Goal: Task Accomplishment & Management: Complete application form

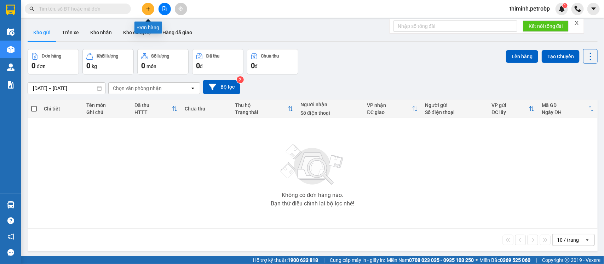
click at [146, 8] on icon "plus" at bounding box center [148, 8] width 5 height 5
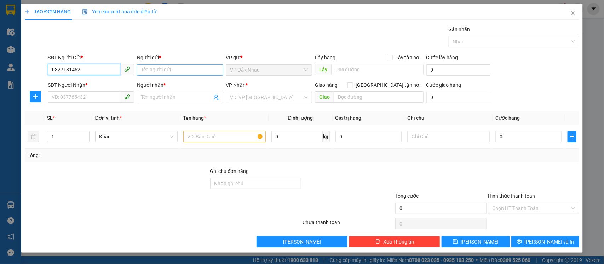
type input "0327181462"
click at [173, 74] on input "Người gửi *" at bounding box center [180, 69] width 86 height 11
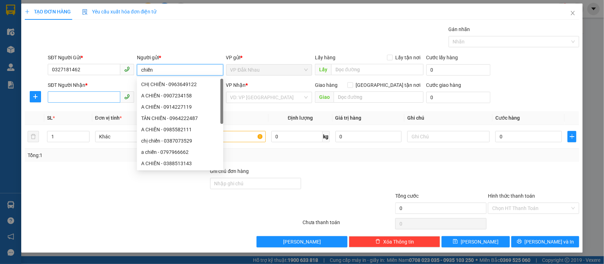
type input "chiến"
click at [95, 96] on input "SĐT Người Nhận *" at bounding box center [84, 97] width 72 height 11
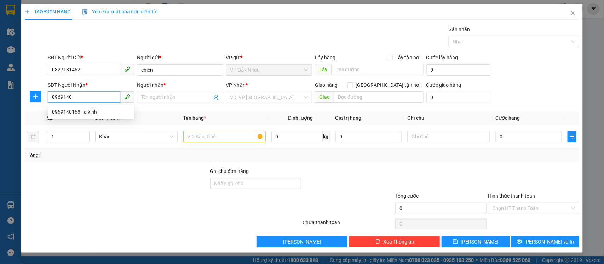
click at [77, 113] on div "0969140168 - a kính" at bounding box center [91, 112] width 78 height 8
type input "0969140168"
type input "a kính"
type input "30.000"
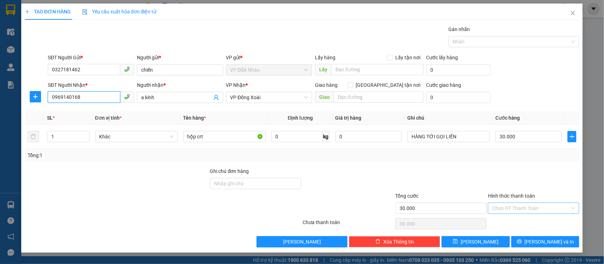
type input "0969140168"
click at [511, 208] on input "Hình thức thanh toán" at bounding box center [531, 208] width 78 height 11
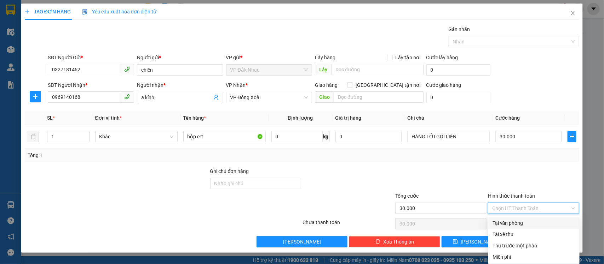
click at [504, 224] on div "Tại văn phòng" at bounding box center [533, 224] width 83 height 8
type input "0"
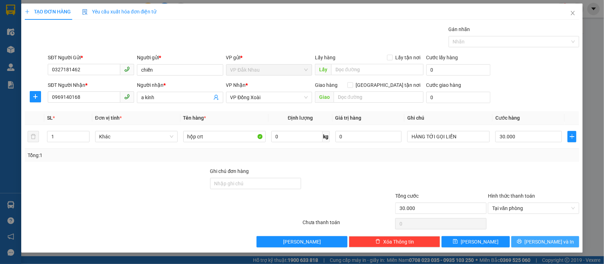
click at [552, 245] on span "[PERSON_NAME] và In" at bounding box center [548, 242] width 49 height 8
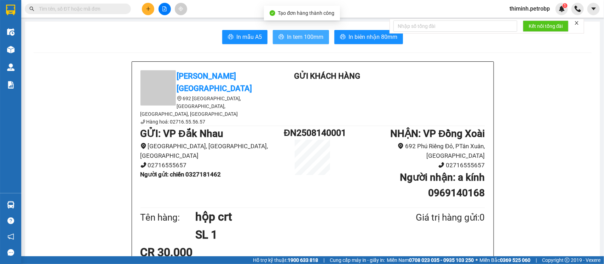
click at [278, 38] on icon "printer" at bounding box center [281, 37] width 6 height 6
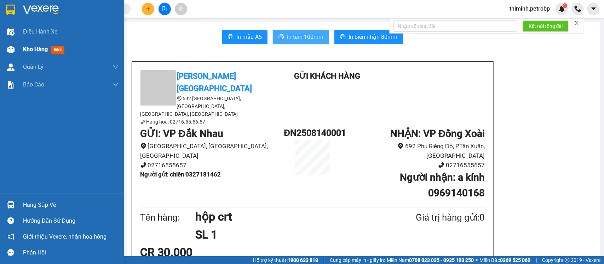
click at [15, 44] on div at bounding box center [11, 49] width 12 height 12
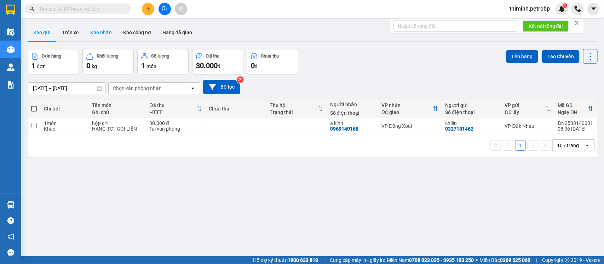
click at [95, 34] on button "Kho nhận" at bounding box center [100, 32] width 33 height 17
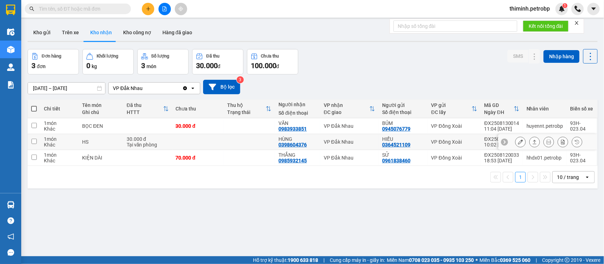
click at [515, 142] on button at bounding box center [520, 142] width 10 height 12
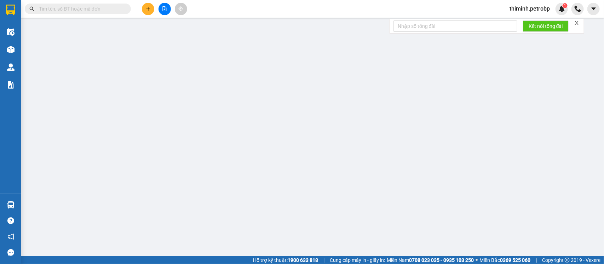
type input "0364521109"
type input "HIẾU"
type input "0398604376"
type input "HÙNG"
type input "30.000"
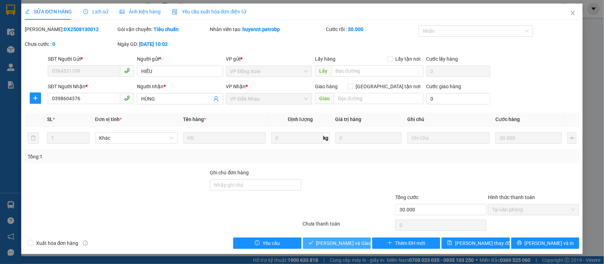
click at [341, 245] on span "[PERSON_NAME] và Giao hàng" at bounding box center [350, 244] width 68 height 8
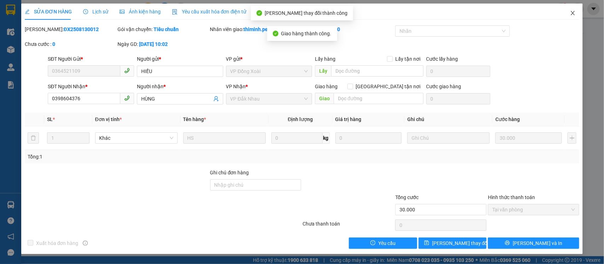
click at [572, 13] on icon "close" at bounding box center [573, 13] width 6 height 6
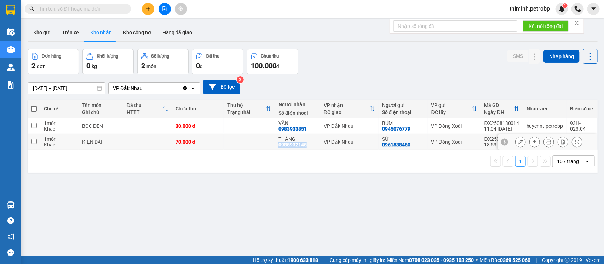
copy div "0985932145"
drag, startPoint x: 304, startPoint y: 144, endPoint x: 273, endPoint y: 147, distance: 31.2
click at [275, 147] on td "THẮNG 0985932145" at bounding box center [297, 142] width 45 height 16
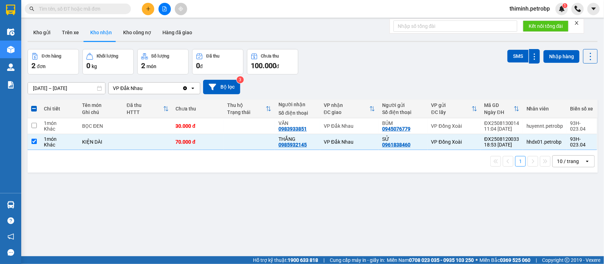
click at [93, 215] on div "ver 1.8.138 Kho gửi Trên xe Kho nhận Kho công nợ Hàng đã giao Đơn hàng 2 đơn Kh…" at bounding box center [312, 153] width 575 height 264
click at [29, 139] on td at bounding box center [34, 142] width 13 height 16
checkbox input "false"
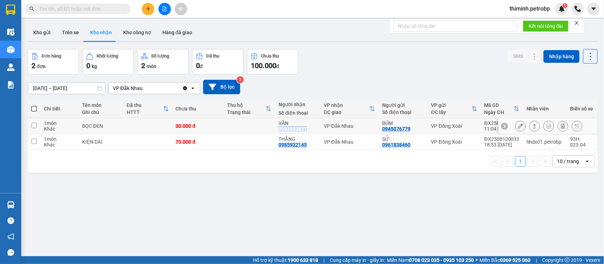
copy div "0983933851"
drag, startPoint x: 304, startPoint y: 128, endPoint x: 277, endPoint y: 132, distance: 27.9
click at [278, 132] on div "VĂN 0983933851" at bounding box center [297, 126] width 38 height 11
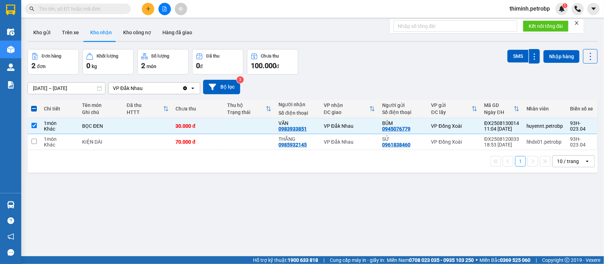
click at [253, 188] on div "ver 1.8.138 Kho gửi Trên xe Kho nhận Kho công nợ Hàng đã giao Đơn hàng 2 đơn Kh…" at bounding box center [312, 153] width 575 height 264
click at [35, 125] on input "checkbox" at bounding box center [33, 125] width 5 height 5
checkbox input "false"
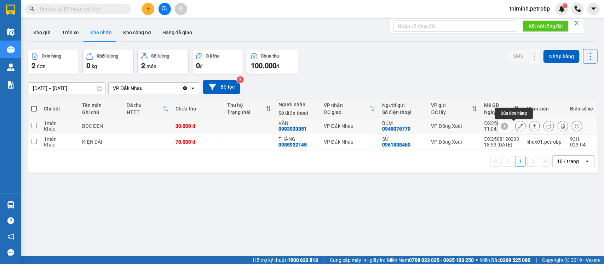
click at [518, 126] on icon at bounding box center [520, 126] width 5 height 5
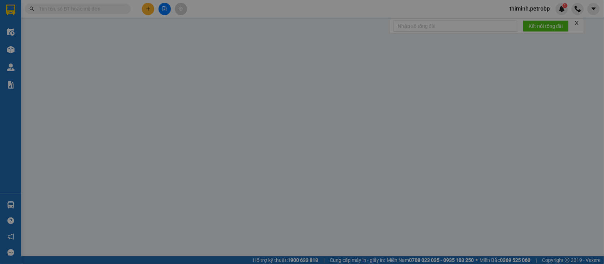
type input "0945076779"
type input "BỦM"
type input "0983933851"
type input "VĂN"
type input "30.000"
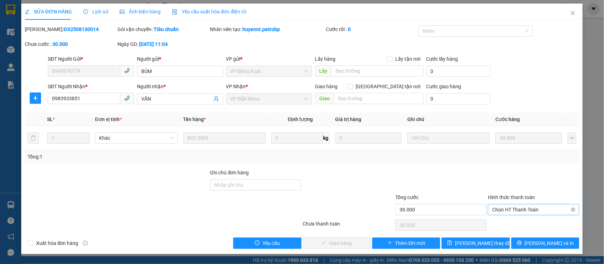
click at [506, 208] on span "Chọn HT Thanh Toán" at bounding box center [533, 210] width 83 height 11
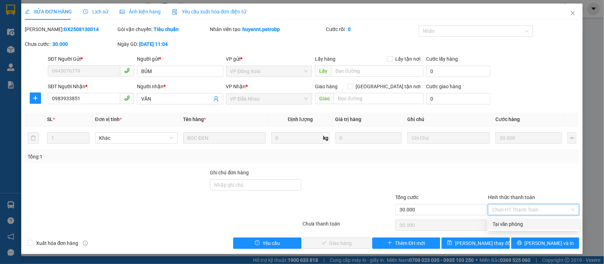
click at [507, 225] on div "Tại văn phòng" at bounding box center [533, 225] width 83 height 8
type input "0"
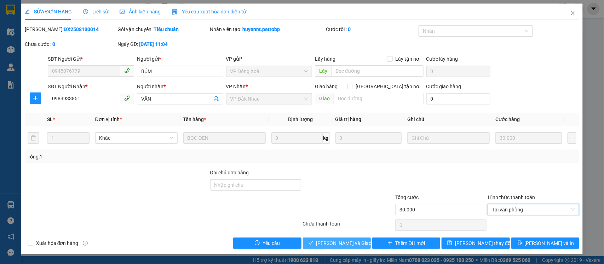
click at [345, 240] on span "[PERSON_NAME] và Giao hàng" at bounding box center [350, 244] width 68 height 8
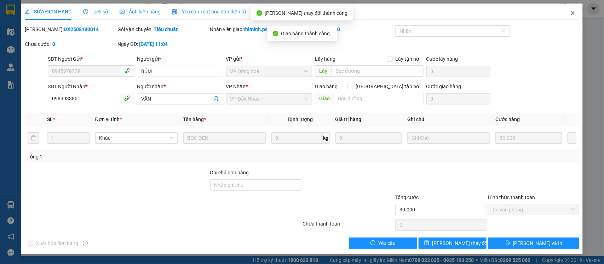
click at [572, 13] on icon "close" at bounding box center [573, 13] width 6 height 6
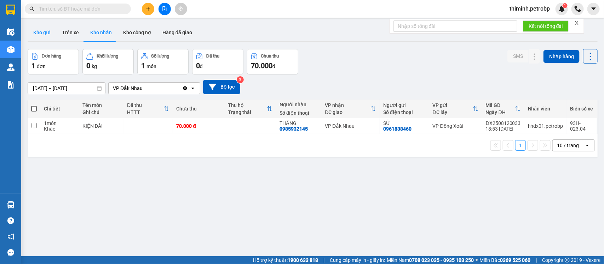
click at [50, 35] on button "Kho gửi" at bounding box center [42, 32] width 29 height 17
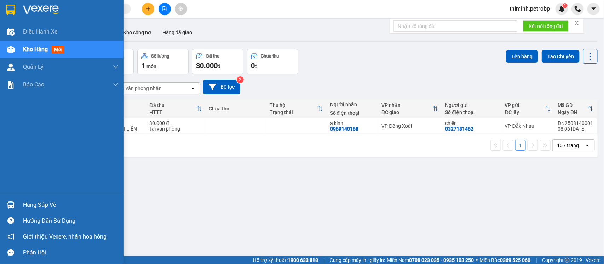
click at [11, 209] on img at bounding box center [10, 205] width 7 height 7
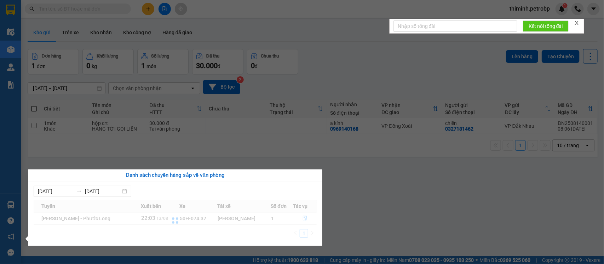
click at [358, 207] on section "Kết quả tìm kiếm ( 0 ) Bộ lọc No Data thiminh.petrobp 1 Điều hành xe Kho hàng m…" at bounding box center [302, 132] width 604 height 264
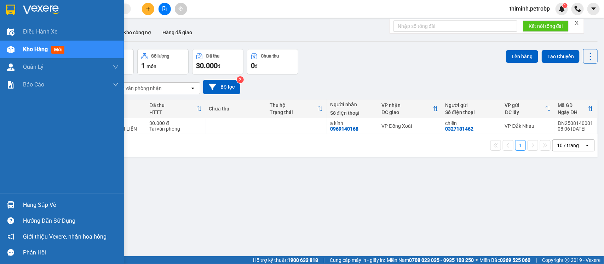
click at [13, 200] on div at bounding box center [11, 205] width 12 height 12
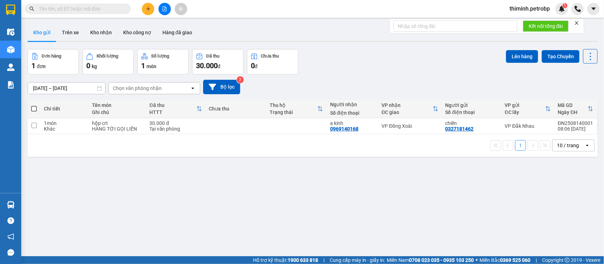
click at [346, 202] on section "Kết quả tìm kiếm ( 0 ) Bộ lọc No Data thiminh.petrobp 1 Điều hành xe Kho hàng m…" at bounding box center [302, 132] width 604 height 264
click at [34, 127] on input "checkbox" at bounding box center [33, 125] width 5 height 5
checkbox input "true"
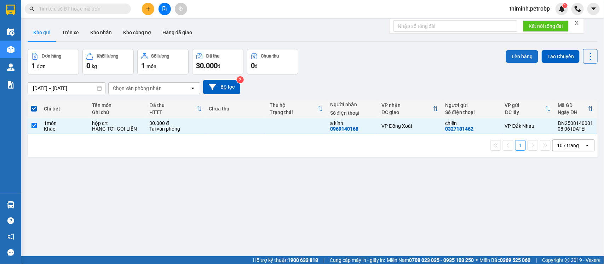
click at [511, 58] on button "Lên hàng" at bounding box center [522, 56] width 32 height 13
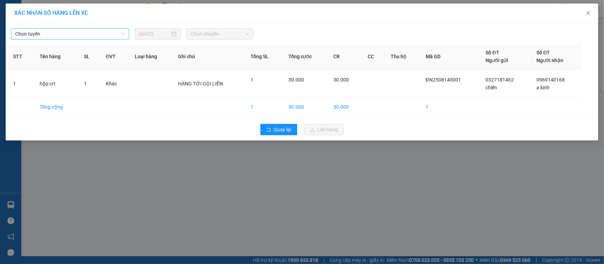
click at [37, 36] on span "Chọn tuyến" at bounding box center [70, 34] width 110 height 11
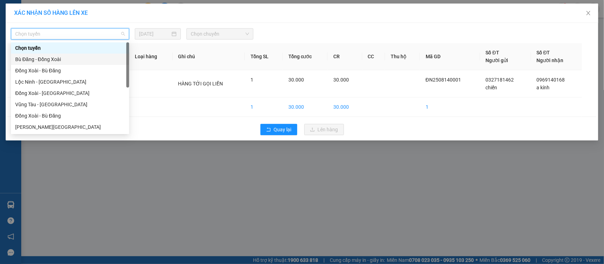
click at [49, 60] on div "Bù Đăng - Đồng Xoài" at bounding box center [70, 60] width 110 height 8
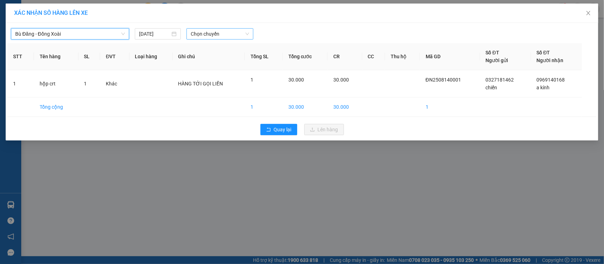
click at [221, 31] on span "Chọn chuyến" at bounding box center [220, 34] width 58 height 11
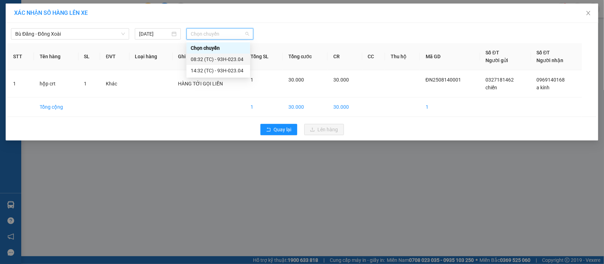
click at [217, 57] on div "08:32 (TC) - 93H-023.04" at bounding box center [218, 60] width 55 height 8
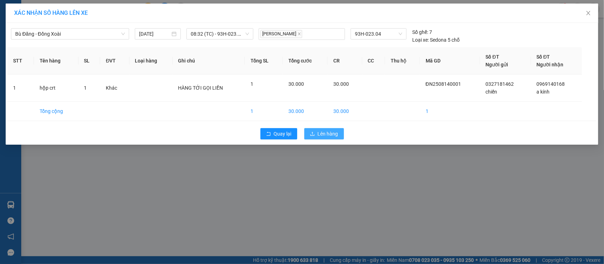
click at [308, 130] on button "Lên hàng" at bounding box center [324, 133] width 40 height 11
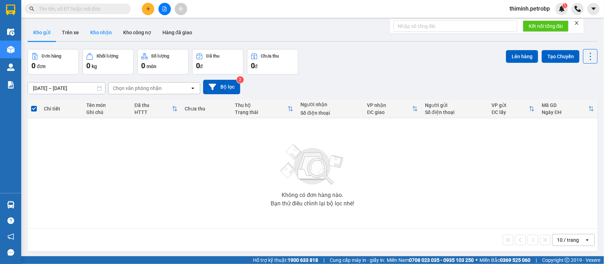
click at [109, 32] on button "Kho nhận" at bounding box center [100, 32] width 33 height 17
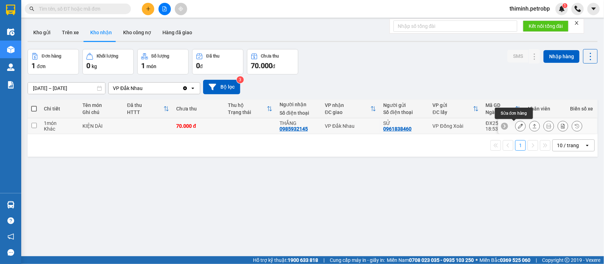
click at [518, 128] on icon at bounding box center [520, 126] width 5 height 5
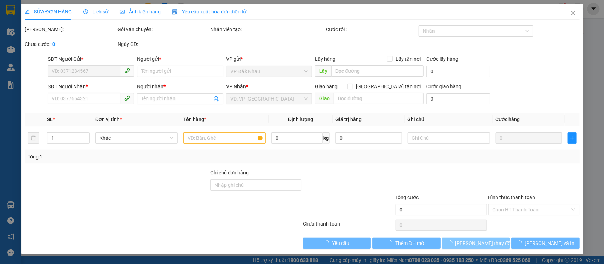
type input "0961838460"
type input "SỬ"
type input "0985932145"
type input "THẮNG"
type input "70.000"
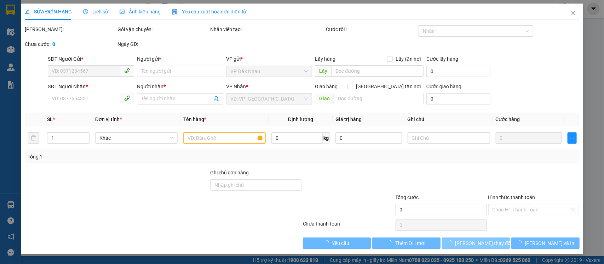
type input "70.000"
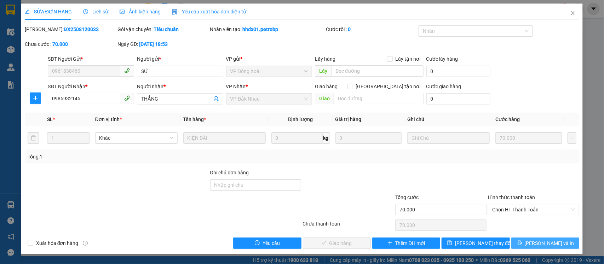
click at [524, 245] on button "[PERSON_NAME] và In" at bounding box center [545, 243] width 68 height 11
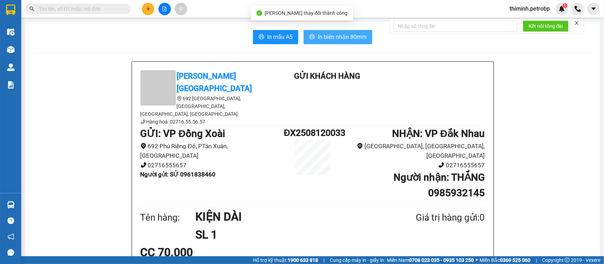
click at [346, 34] on span "In biên nhận 80mm" at bounding box center [341, 37] width 49 height 9
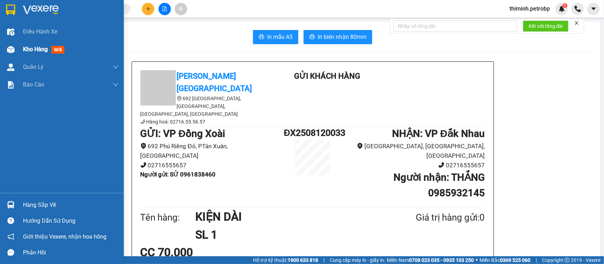
click at [18, 46] on div "Kho hàng mới" at bounding box center [62, 50] width 124 height 18
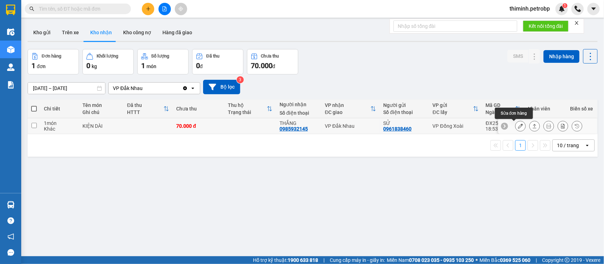
click at [516, 126] on button at bounding box center [520, 126] width 10 height 12
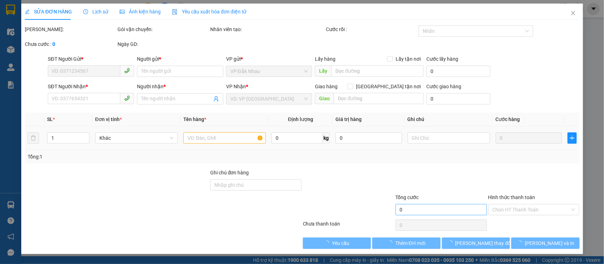
type input "0961838460"
type input "SỬ"
type input "0985932145"
type input "THẮNG"
type input "70.000"
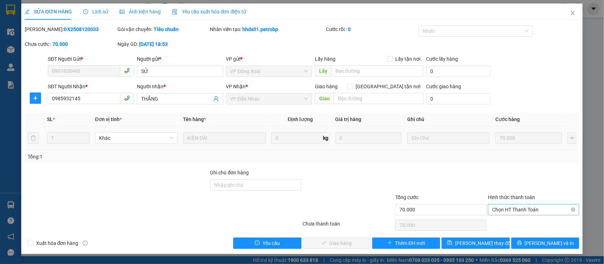
click at [505, 212] on span "Chọn HT Thanh Toán" at bounding box center [533, 210] width 83 height 11
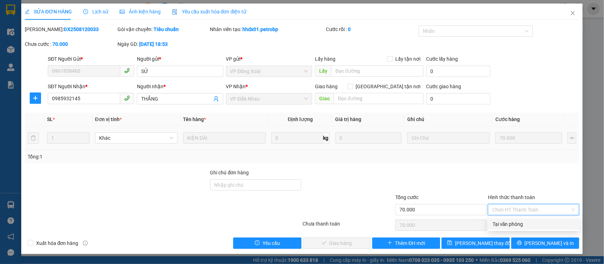
click at [502, 225] on div "Tại văn phòng" at bounding box center [533, 225] width 83 height 8
type input "0"
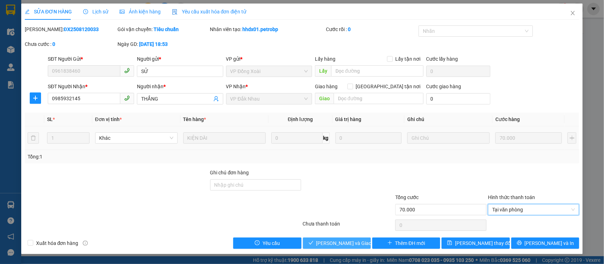
click at [346, 242] on span "[PERSON_NAME] và Giao hàng" at bounding box center [350, 244] width 68 height 8
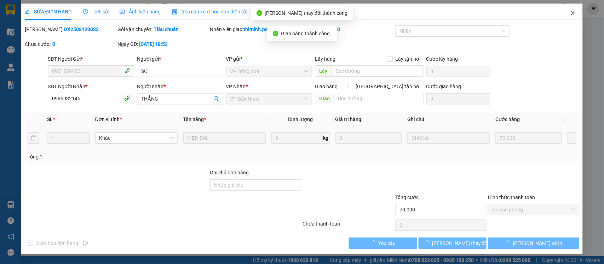
click at [573, 11] on icon "close" at bounding box center [573, 13] width 6 height 6
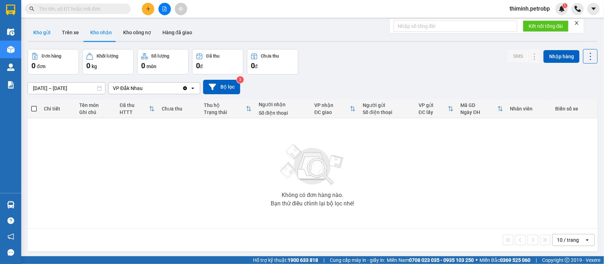
click at [43, 35] on button "Kho gửi" at bounding box center [42, 32] width 29 height 17
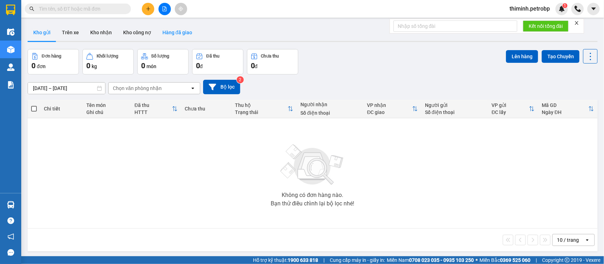
click at [170, 36] on button "Hàng đã giao" at bounding box center [177, 32] width 41 height 17
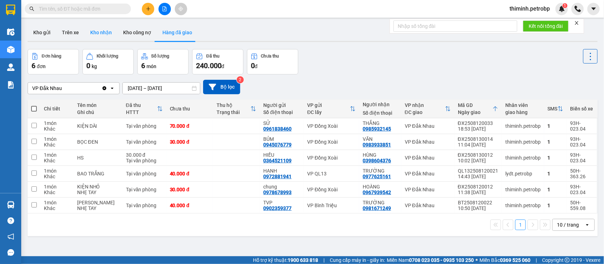
click at [98, 34] on button "Kho nhận" at bounding box center [100, 32] width 33 height 17
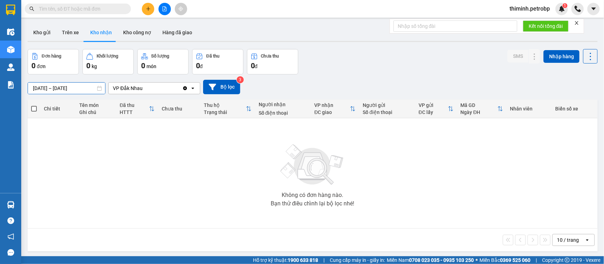
click at [38, 89] on input "[DATE] – [DATE]" at bounding box center [66, 88] width 77 height 11
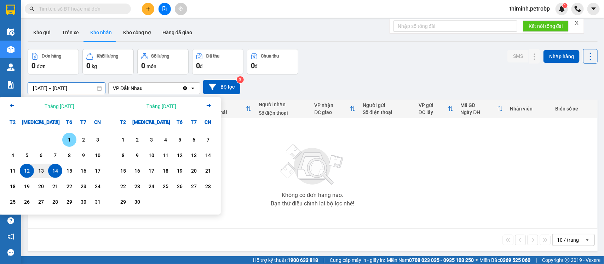
click at [64, 135] on div "1" at bounding box center [69, 140] width 14 height 14
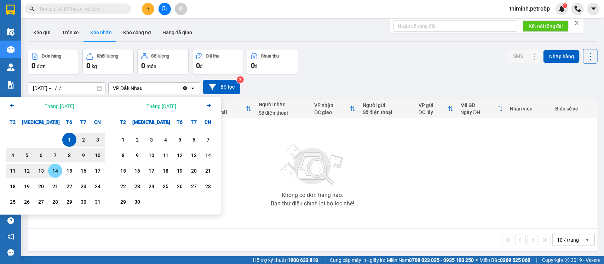
click at [50, 170] on div "14" at bounding box center [55, 171] width 10 height 8
type input "[DATE] – [DATE]"
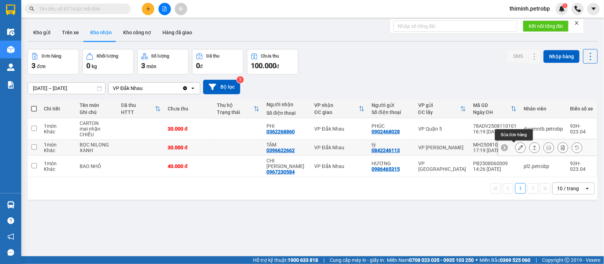
click at [518, 148] on icon at bounding box center [520, 147] width 5 height 5
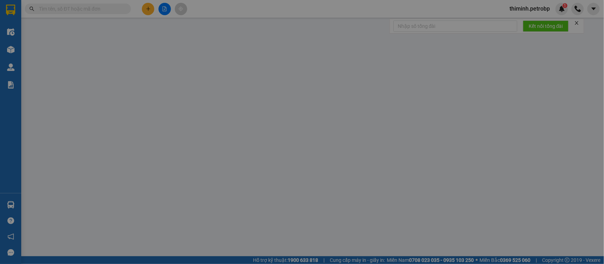
type input "0842246113"
type input "tý"
type input "0396622662"
type input "TÂM"
type input "30.000"
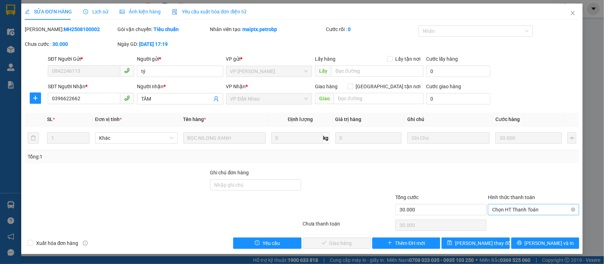
click at [498, 210] on span "Chọn HT Thanh Toán" at bounding box center [533, 210] width 83 height 11
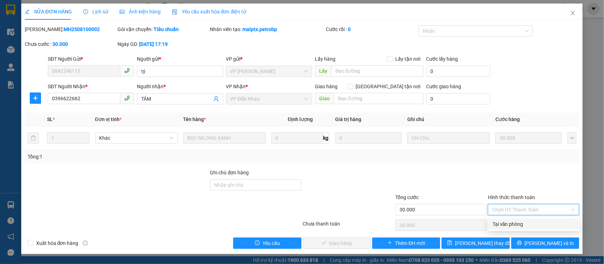
click at [498, 222] on div "Tại văn phòng" at bounding box center [533, 225] width 83 height 8
type input "0"
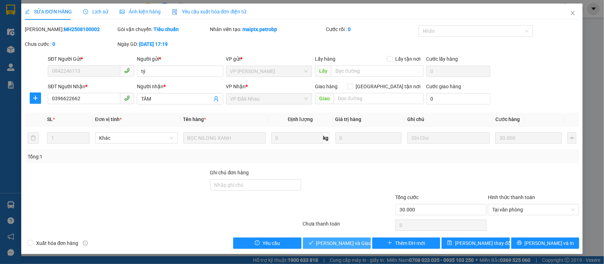
click at [348, 246] on span "[PERSON_NAME] và Giao hàng" at bounding box center [350, 244] width 68 height 8
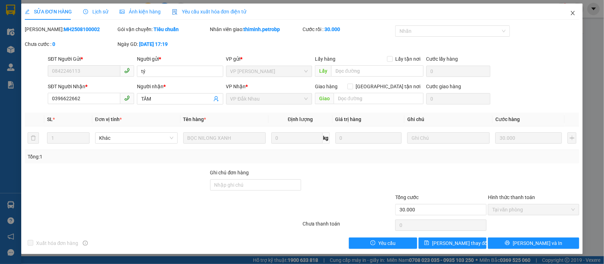
click at [575, 13] on icon "close" at bounding box center [573, 13] width 6 height 6
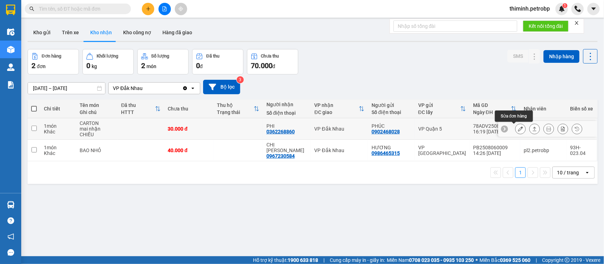
click at [518, 129] on icon at bounding box center [520, 129] width 5 height 5
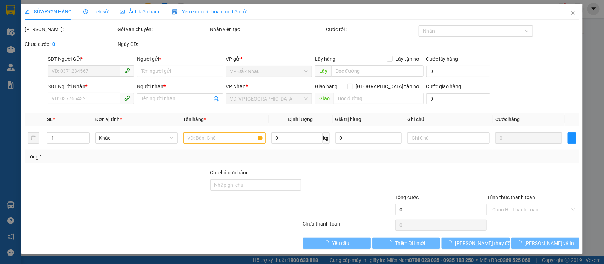
type input "0902468028"
type input "PHÚC"
type input "0362268860"
type input "PHI"
type input "30.000"
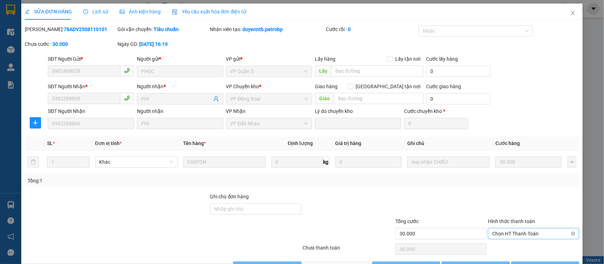
drag, startPoint x: 494, startPoint y: 235, endPoint x: 493, endPoint y: 240, distance: 5.4
click at [494, 236] on span "Chọn HT Thanh Toán" at bounding box center [533, 234] width 83 height 11
click at [489, 248] on div "Tại văn phòng" at bounding box center [528, 249] width 82 height 8
type input "0"
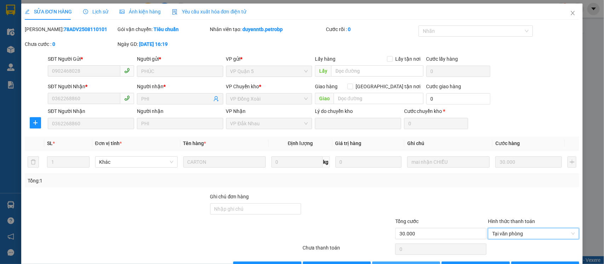
scroll to position [23, 0]
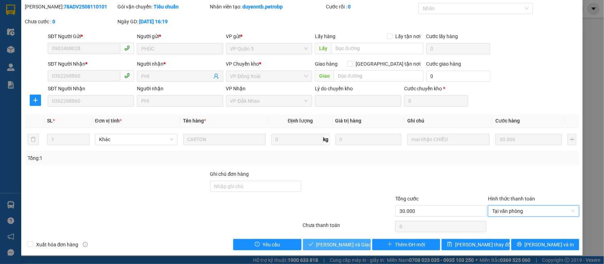
click at [324, 245] on span "[PERSON_NAME] và Giao hàng" at bounding box center [350, 245] width 68 height 8
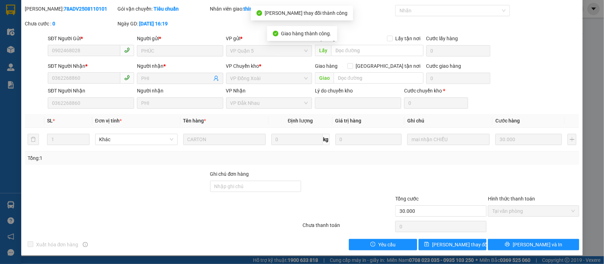
scroll to position [0, 0]
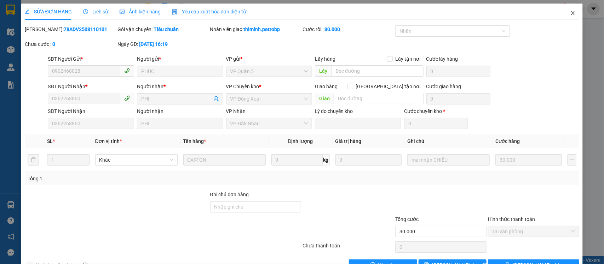
click at [570, 11] on icon "close" at bounding box center [573, 13] width 6 height 6
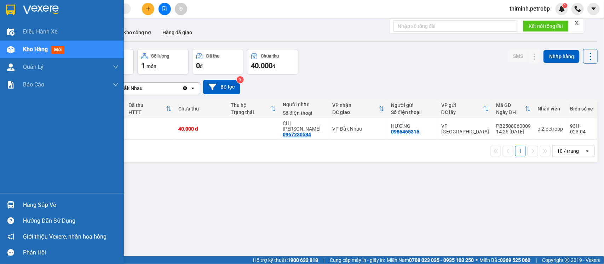
click at [11, 206] on img at bounding box center [10, 205] width 7 height 7
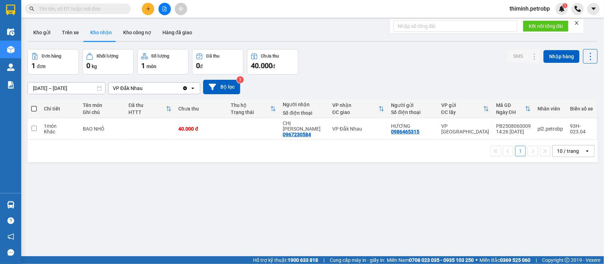
click at [378, 221] on section "Kết quả tìm kiếm ( 0 ) Bộ lọc No Data thiminh.petrobp 1 Điều hành xe Kho hàng m…" at bounding box center [302, 132] width 604 height 264
